Goal: Find specific page/section: Find specific page/section

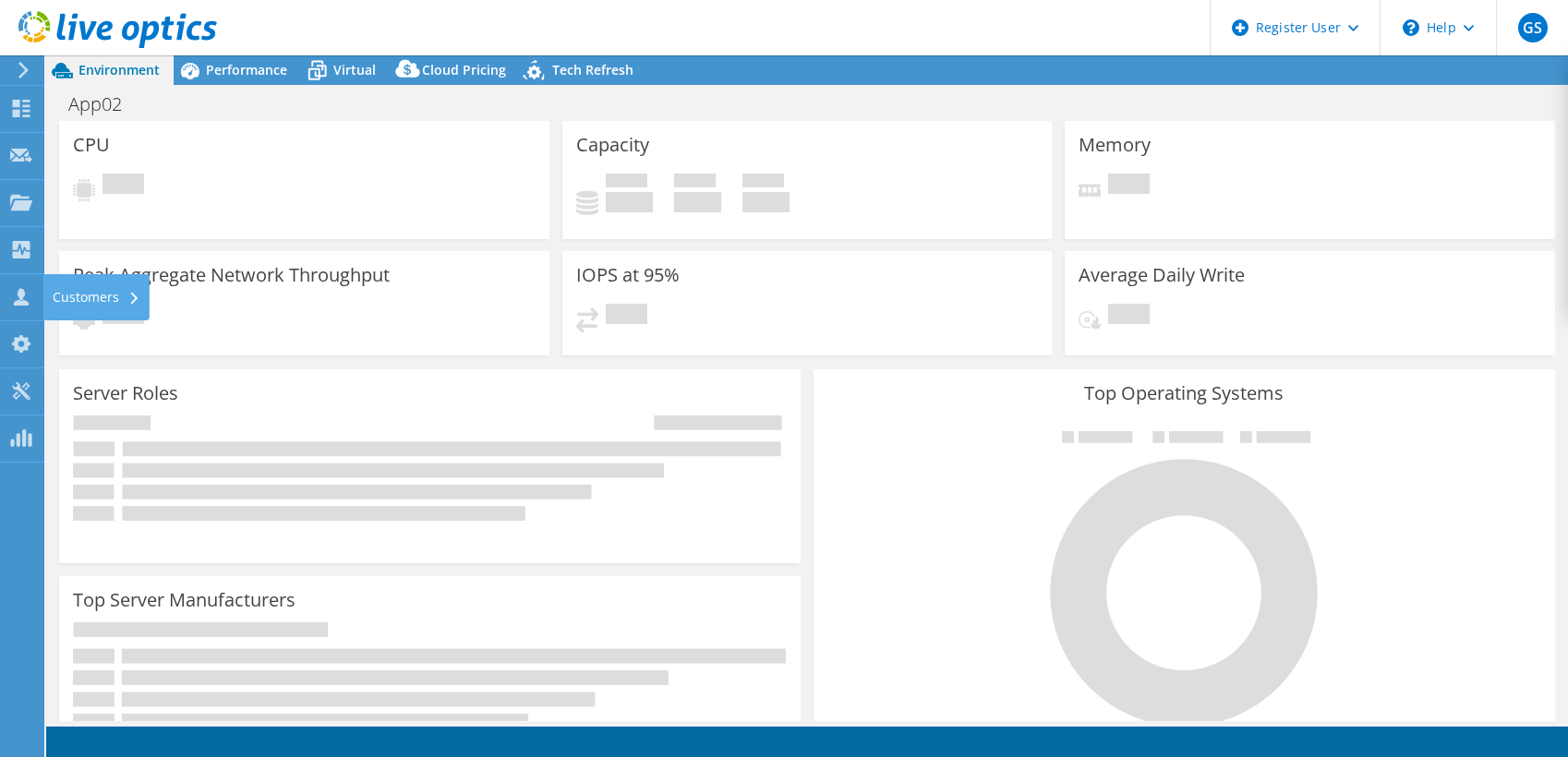
select select "USEast"
select select "USD"
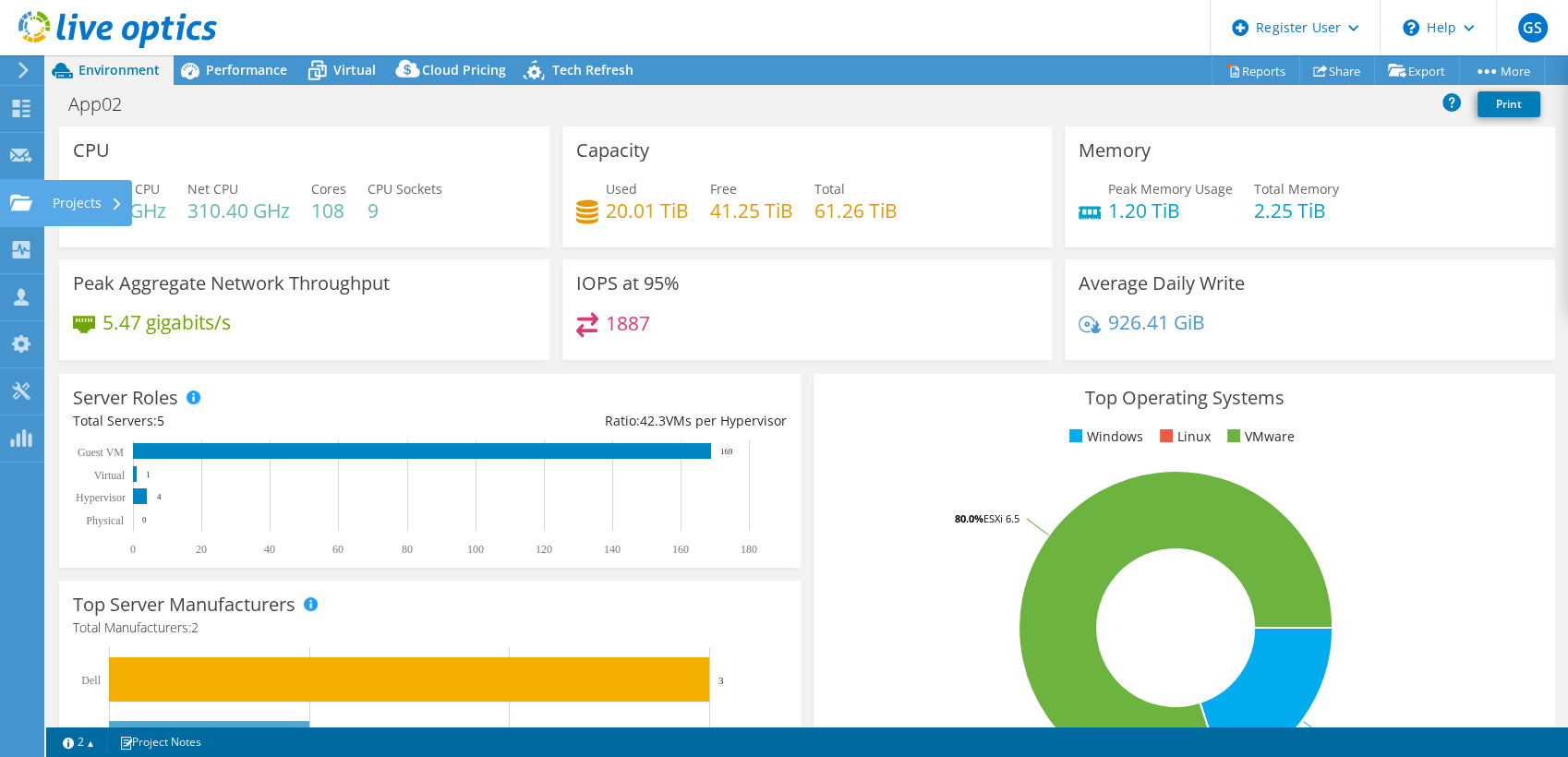
click at [25, 196] on icon at bounding box center [21, 203] width 22 height 17
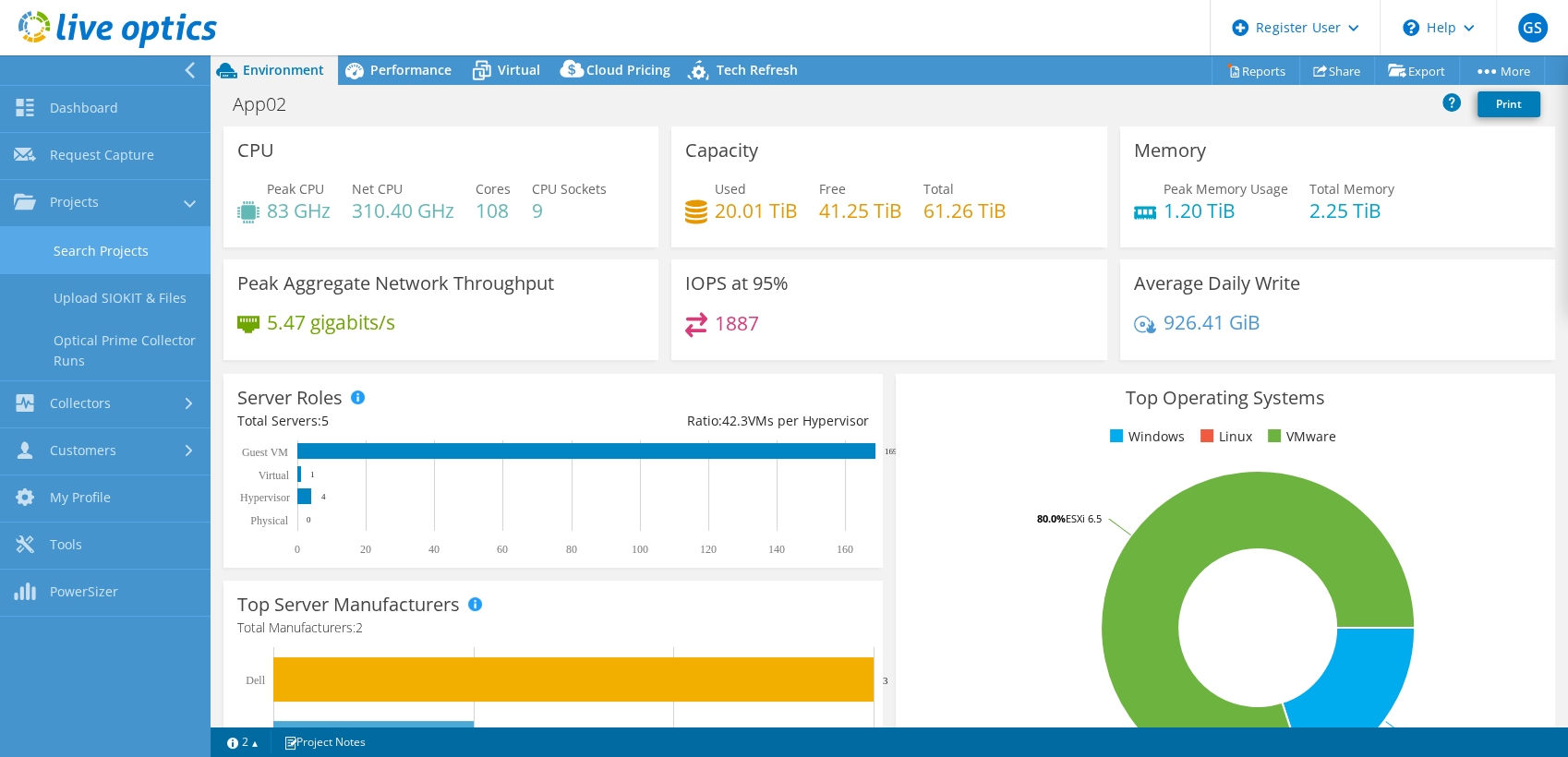
click at [83, 266] on link "Search Projects" at bounding box center [105, 251] width 210 height 47
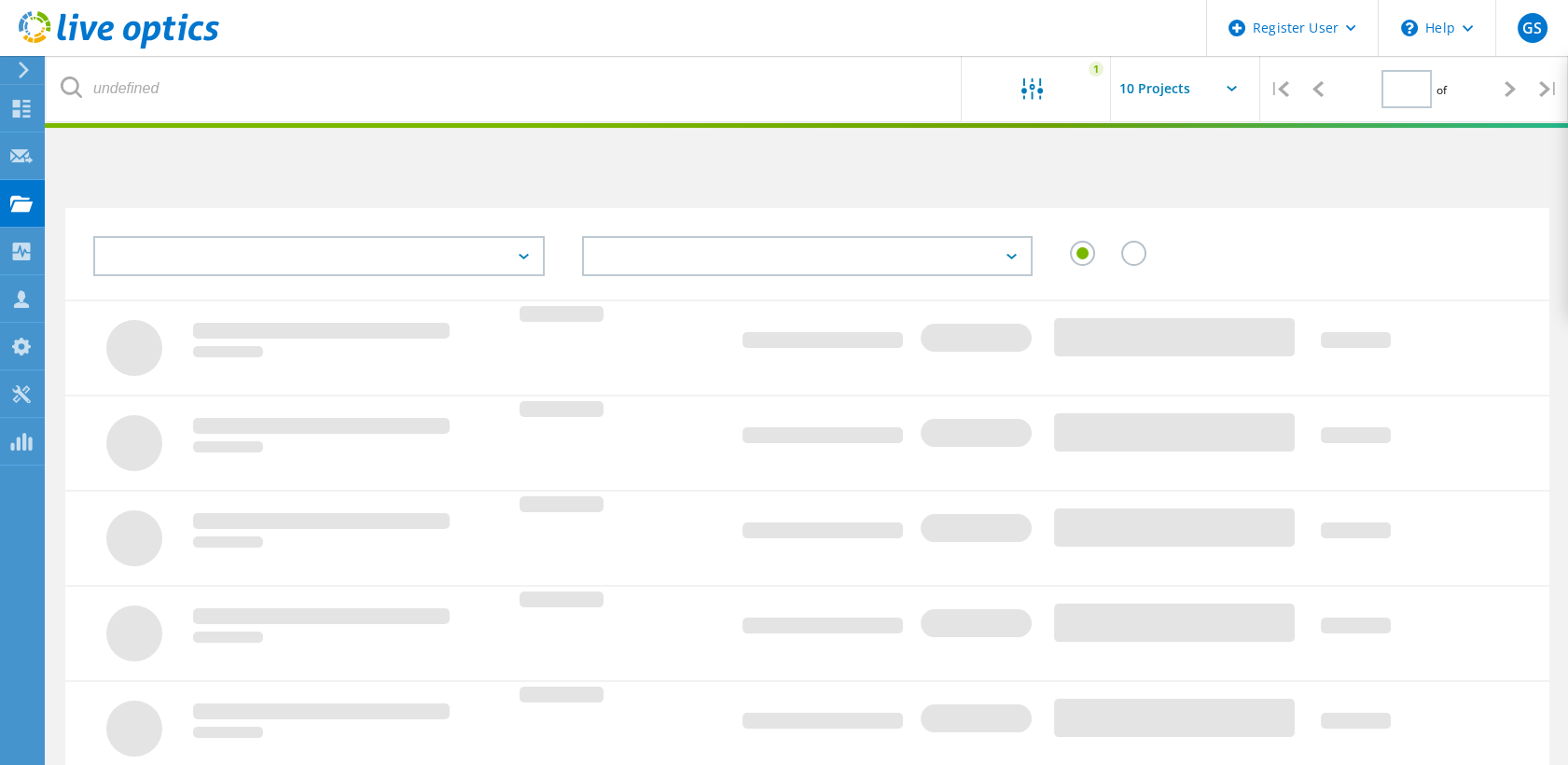
type input "1"
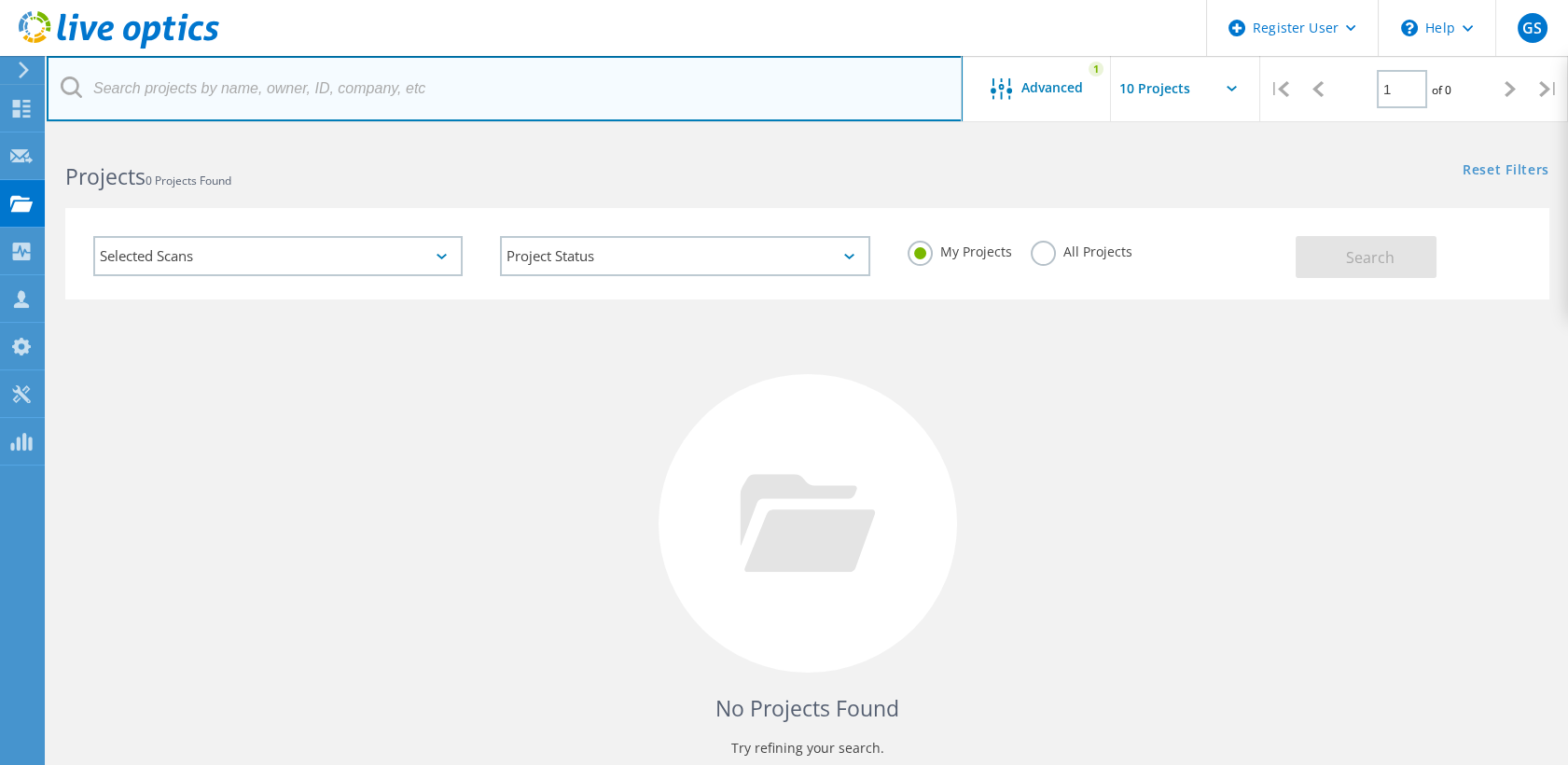
click at [250, 98] on input "text" at bounding box center [504, 88] width 916 height 65
type input "gerber credit union"
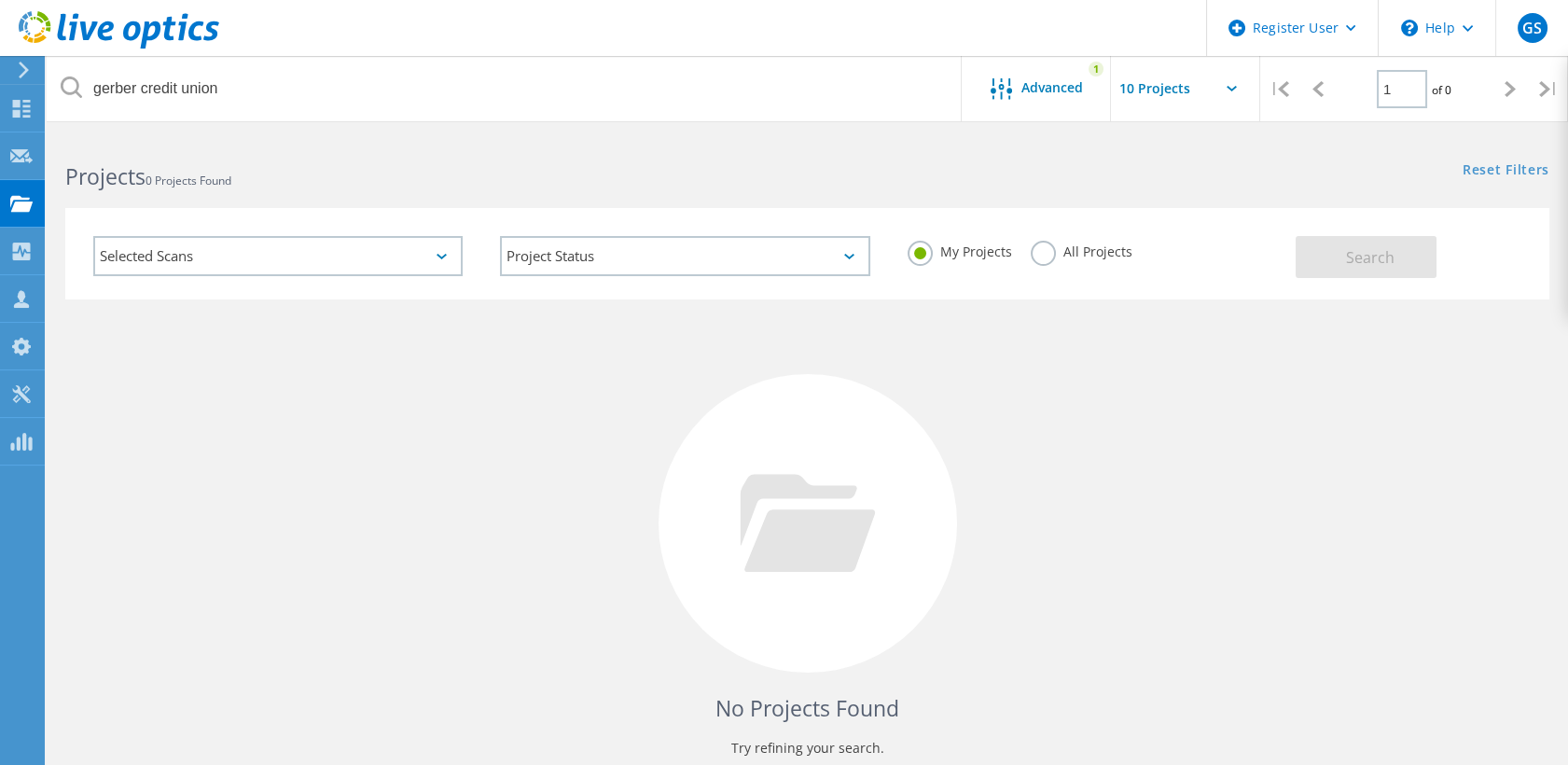
click at [1065, 250] on label "All Projects" at bounding box center [1081, 249] width 101 height 18
click at [0, 0] on input "All Projects" at bounding box center [0, 0] width 0 height 0
click at [1386, 252] on span "Search" at bounding box center [1370, 257] width 49 height 20
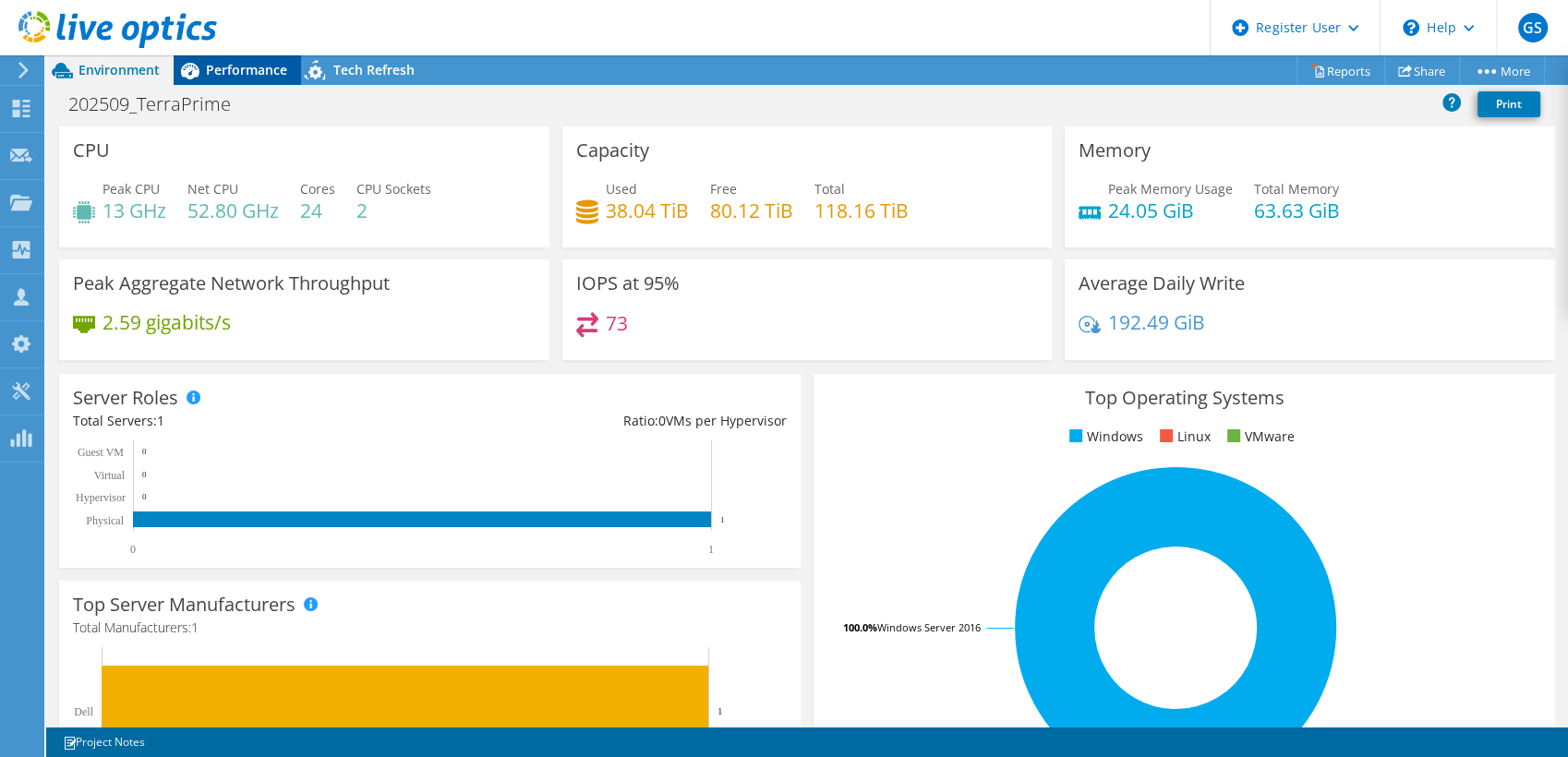
click at [231, 63] on span "Performance" at bounding box center [247, 69] width 81 height 17
